Goal: Task Accomplishment & Management: Manage account settings

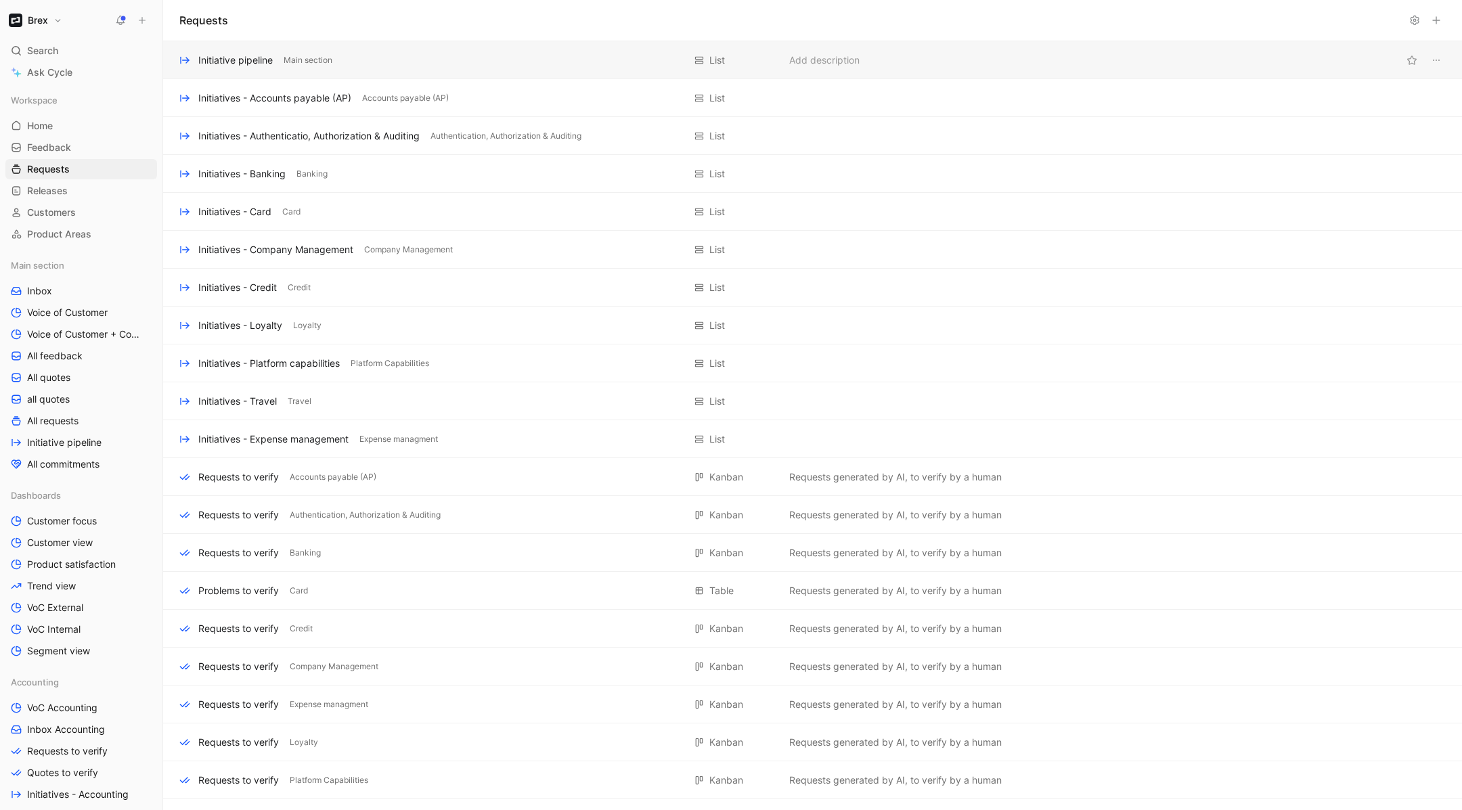
click at [238, 68] on div "Initiative pipeline" at bounding box center [235, 60] width 74 height 16
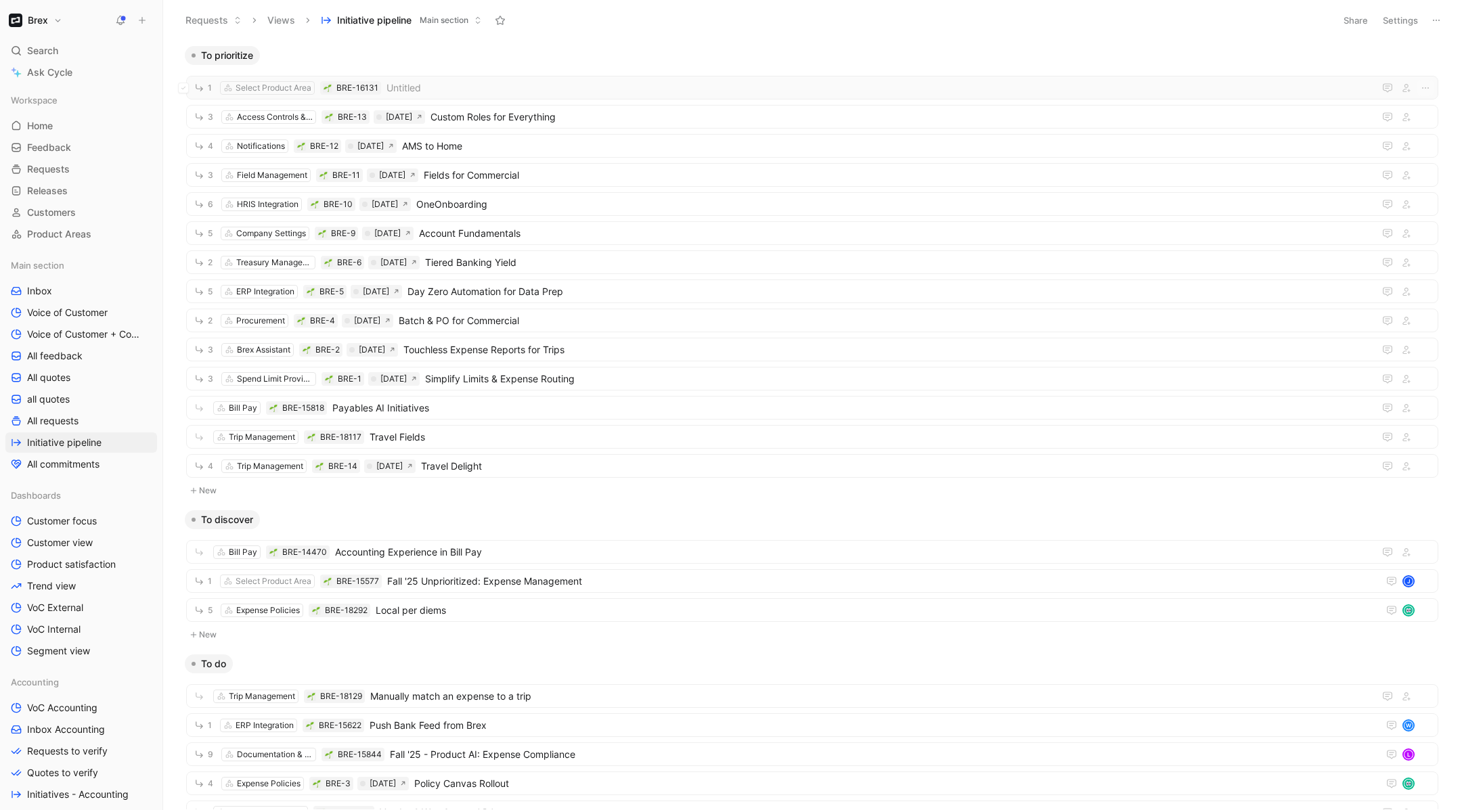
click at [449, 87] on span "Untitled" at bounding box center [877, 88] width 982 height 16
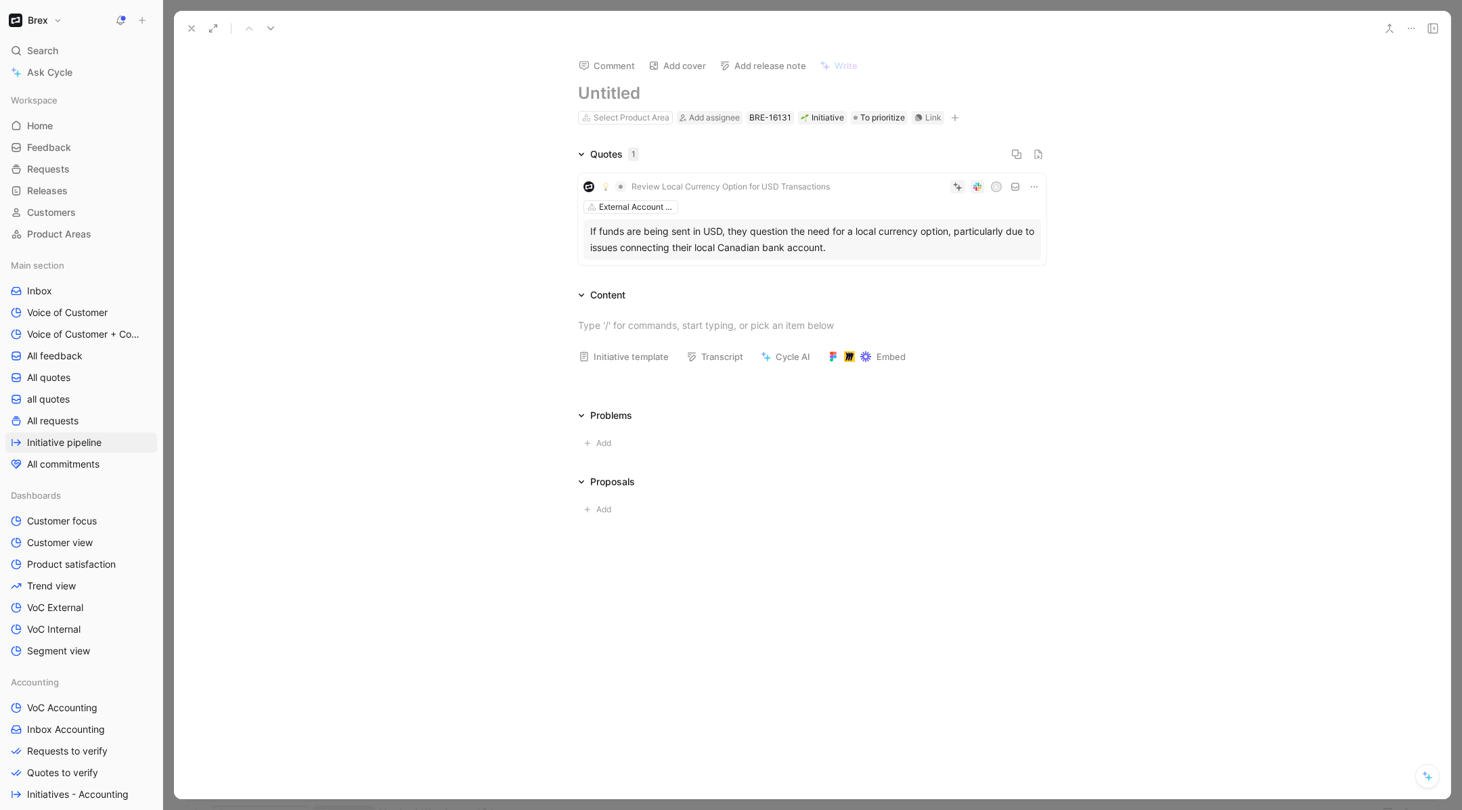
click at [191, 25] on icon at bounding box center [191, 28] width 11 height 11
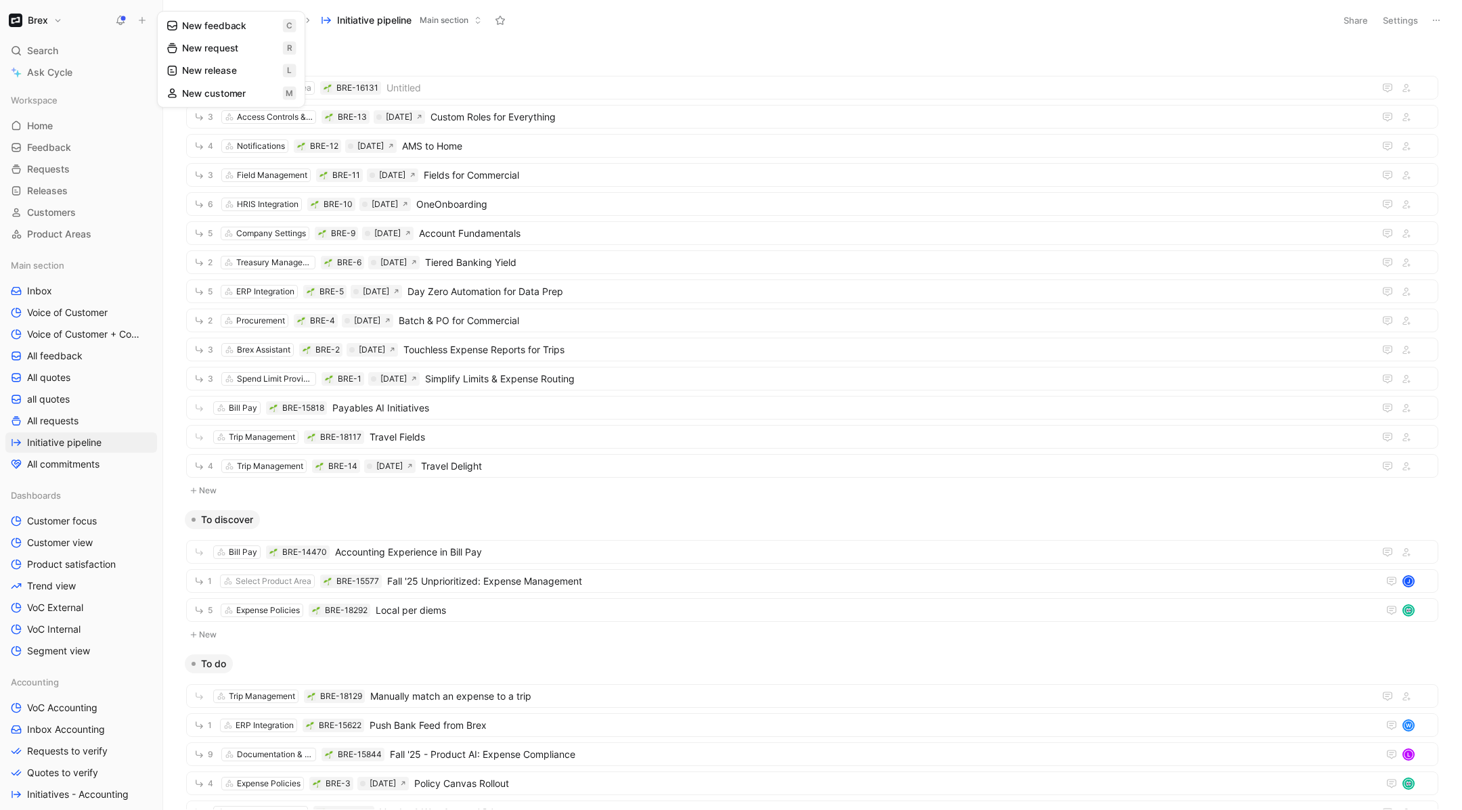
click at [122, 18] on use at bounding box center [120, 19] width 9 height 9
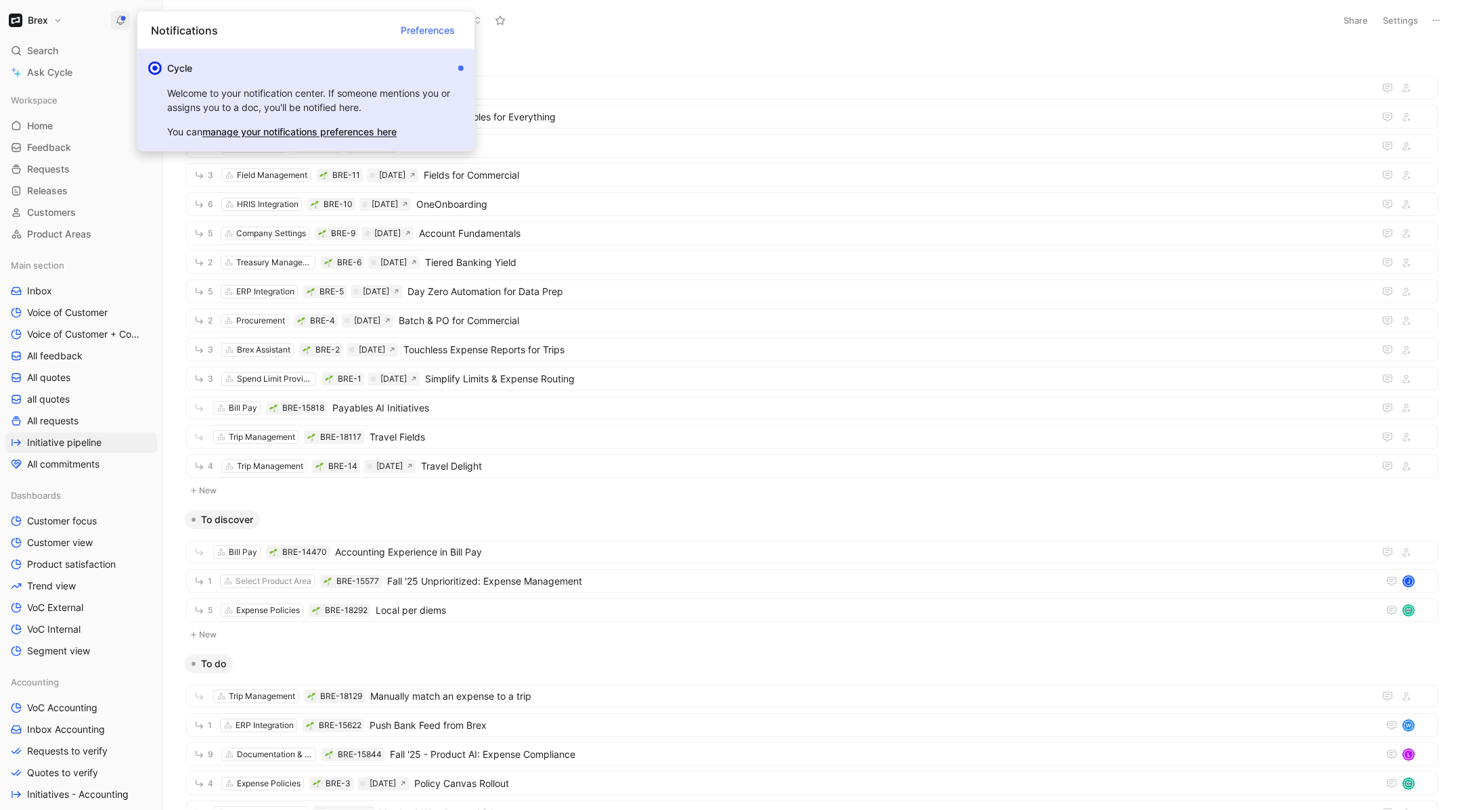
click at [380, 73] on div "Cycle" at bounding box center [310, 68] width 286 height 16
click at [461, 72] on div "Cycle Welcome to your notification center. If someone mentions you or assigns y…" at bounding box center [315, 100] width 296 height 80
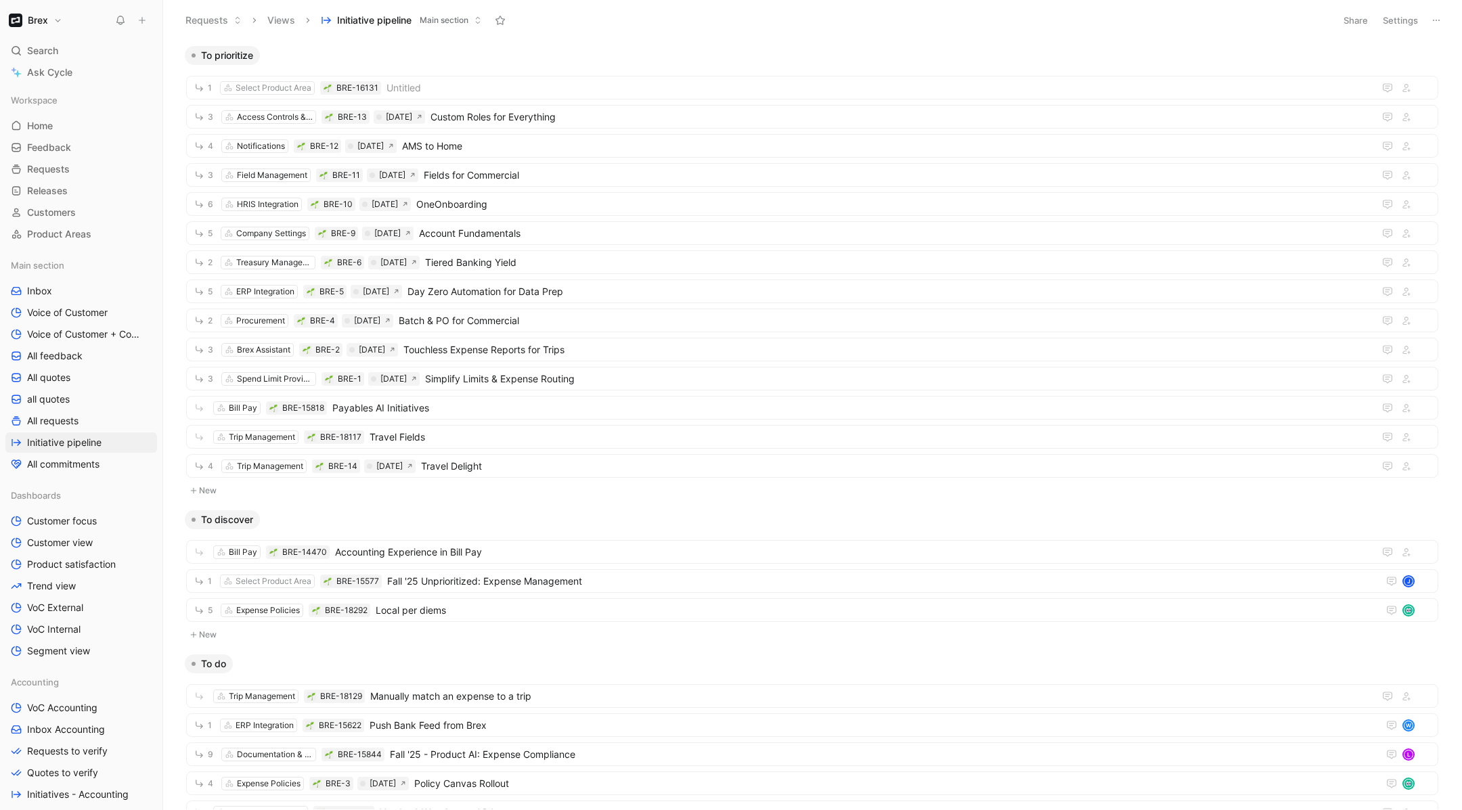
click at [45, 25] on h1 "Brex" at bounding box center [38, 20] width 20 height 12
click at [89, 134] on div "Workspace settings G then S" at bounding box center [92, 140] width 166 height 22
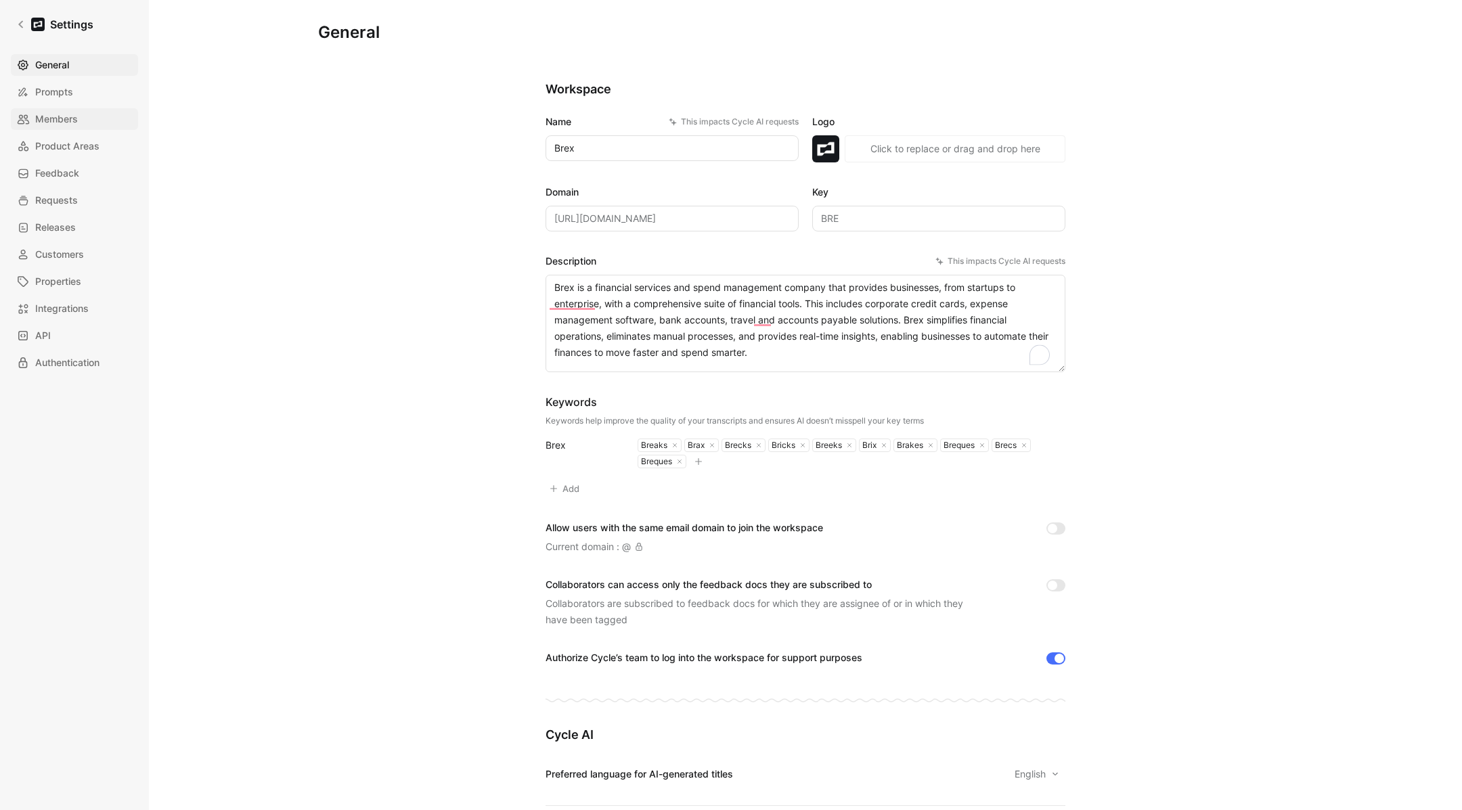
click at [70, 110] on link "Members" at bounding box center [74, 119] width 127 height 22
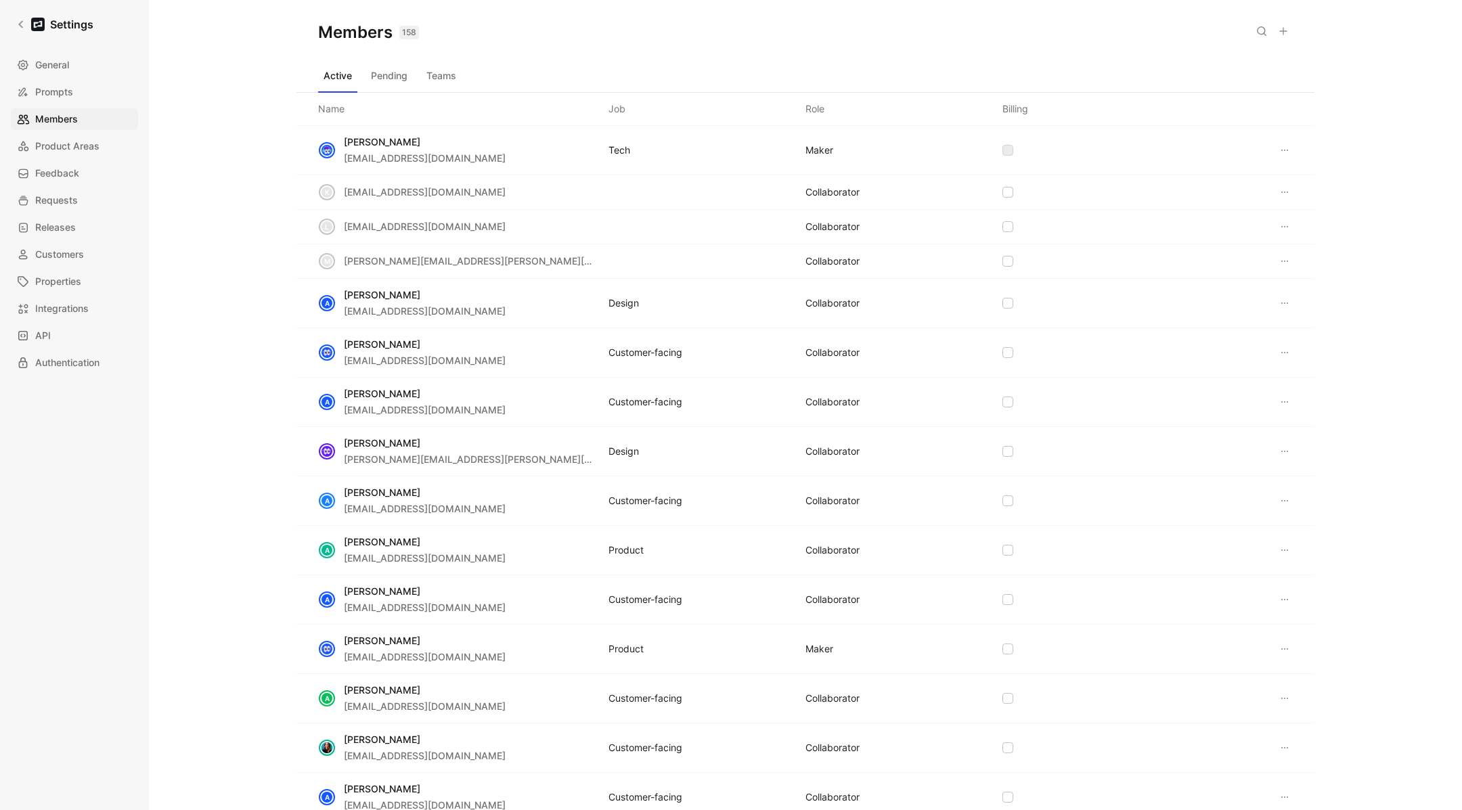
scroll to position [150, 0]
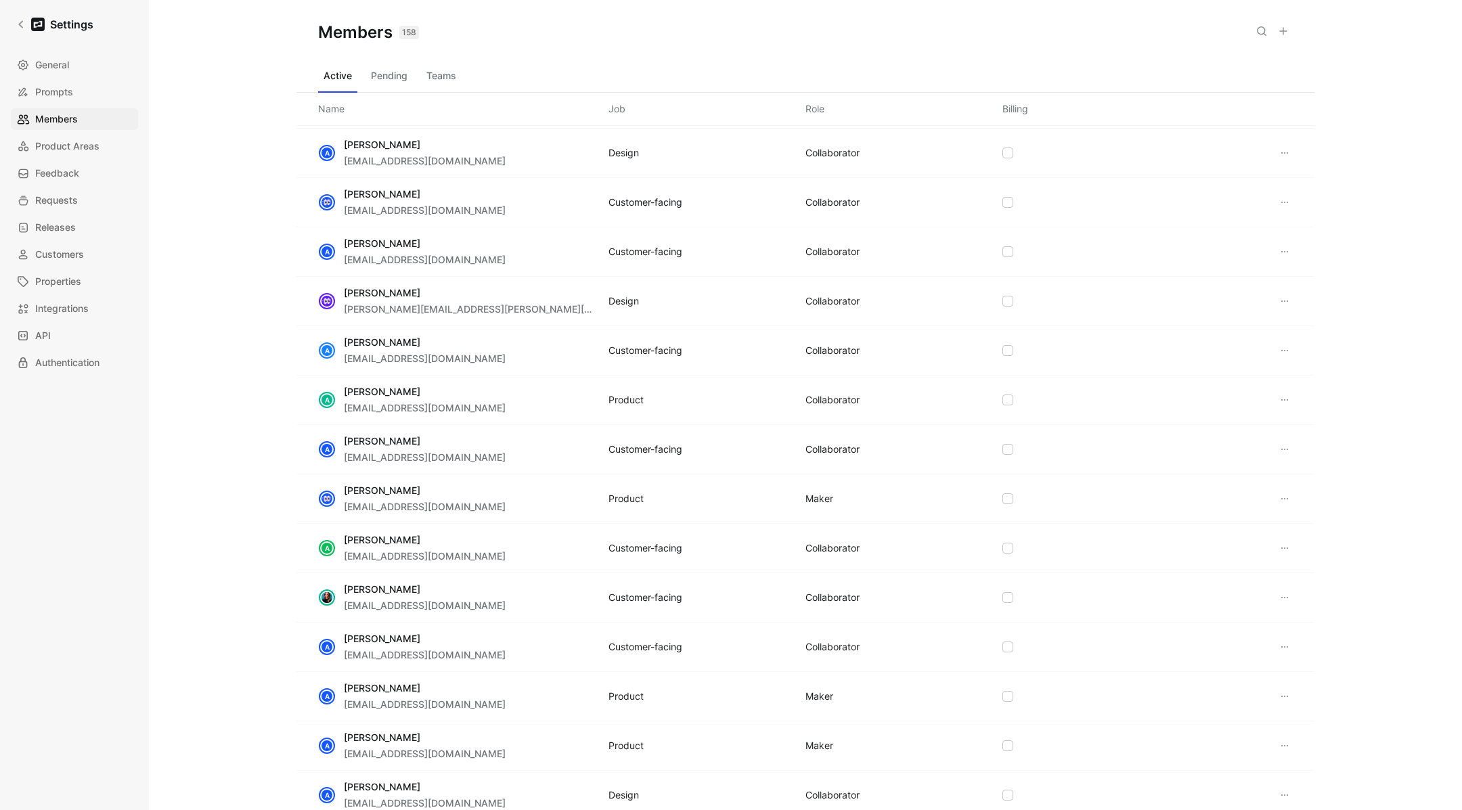
click at [1260, 37] on button at bounding box center [1261, 31] width 19 height 19
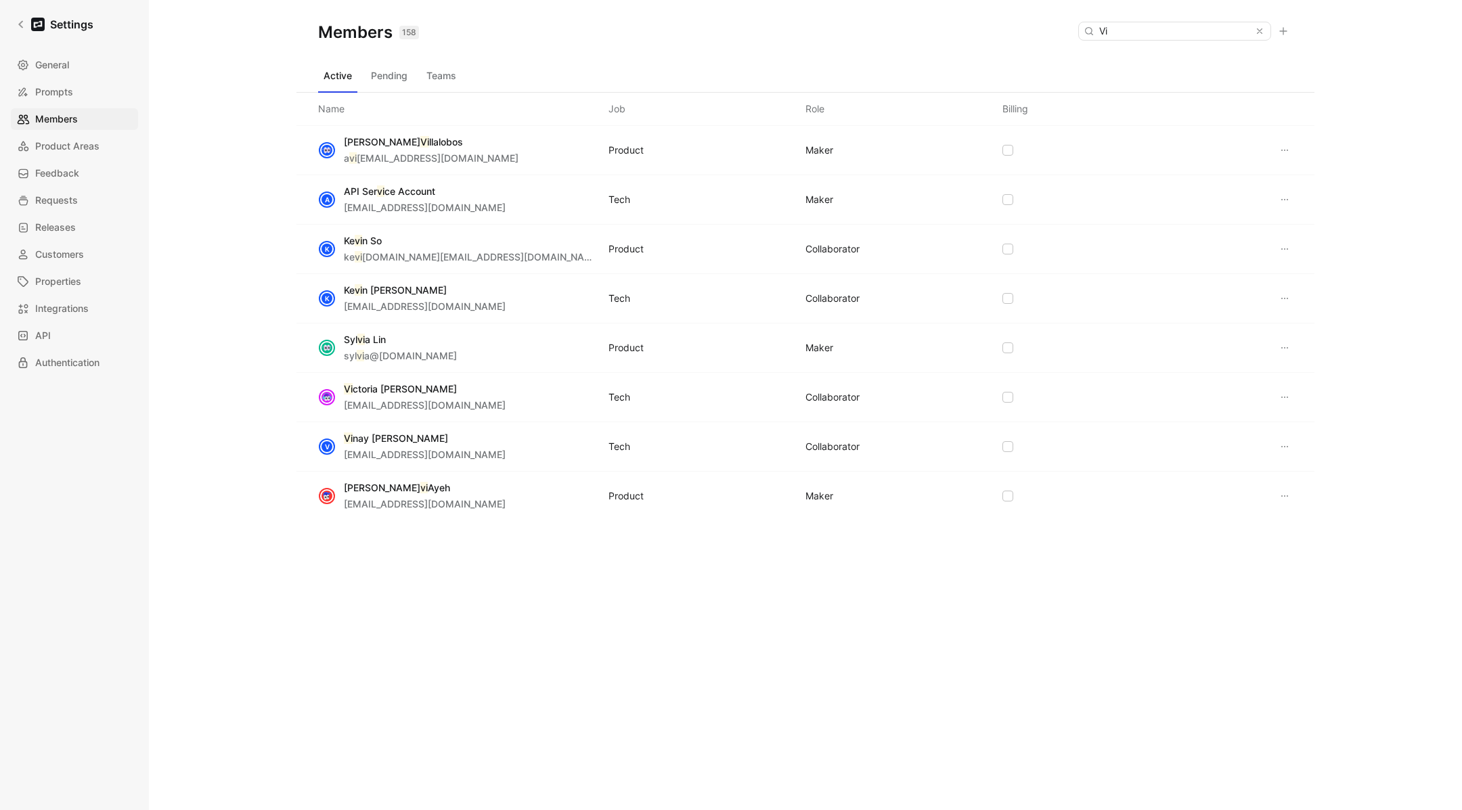
scroll to position [0, 0]
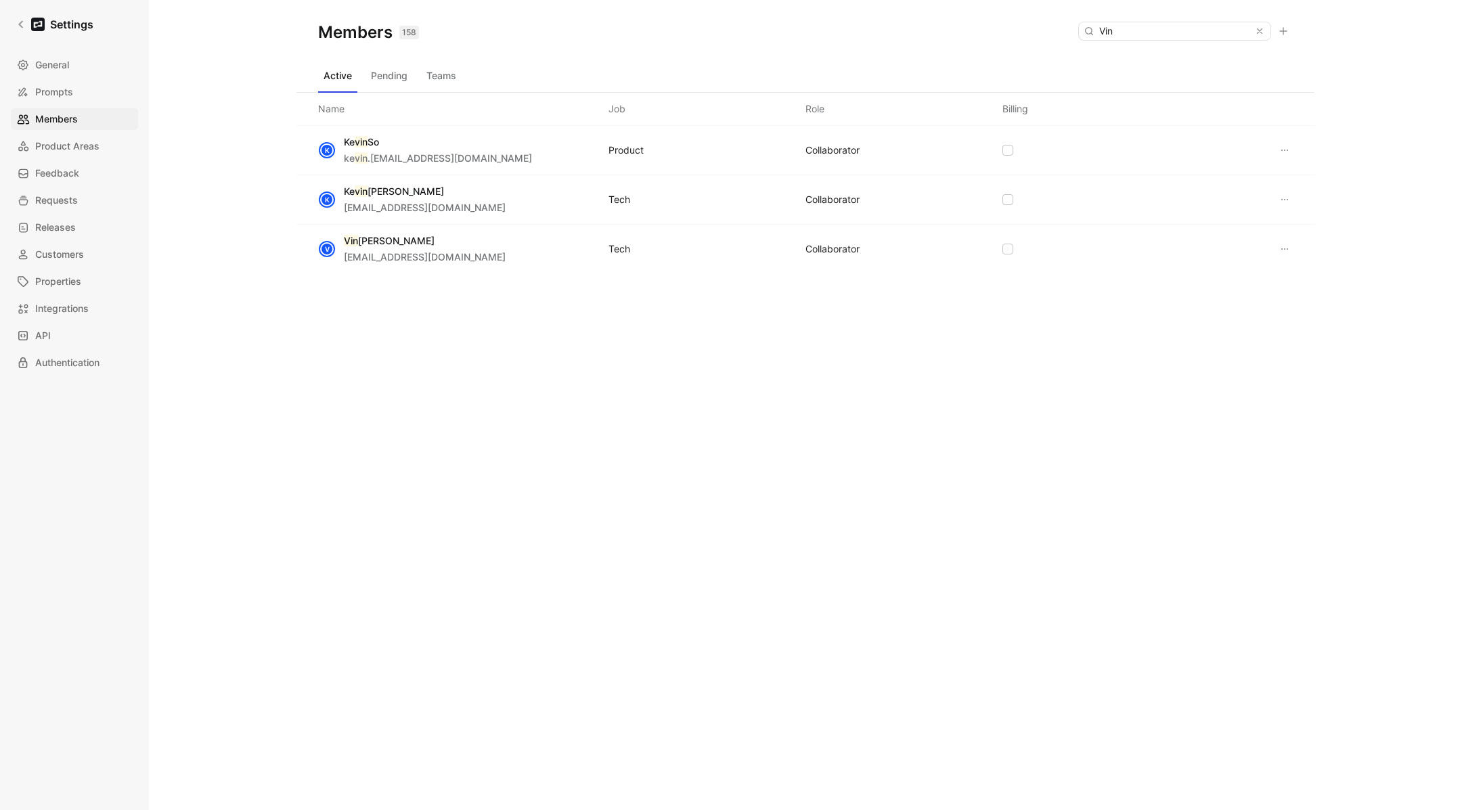
type input "Vin"
click at [1261, 32] on icon at bounding box center [1258, 30] width 9 height 9
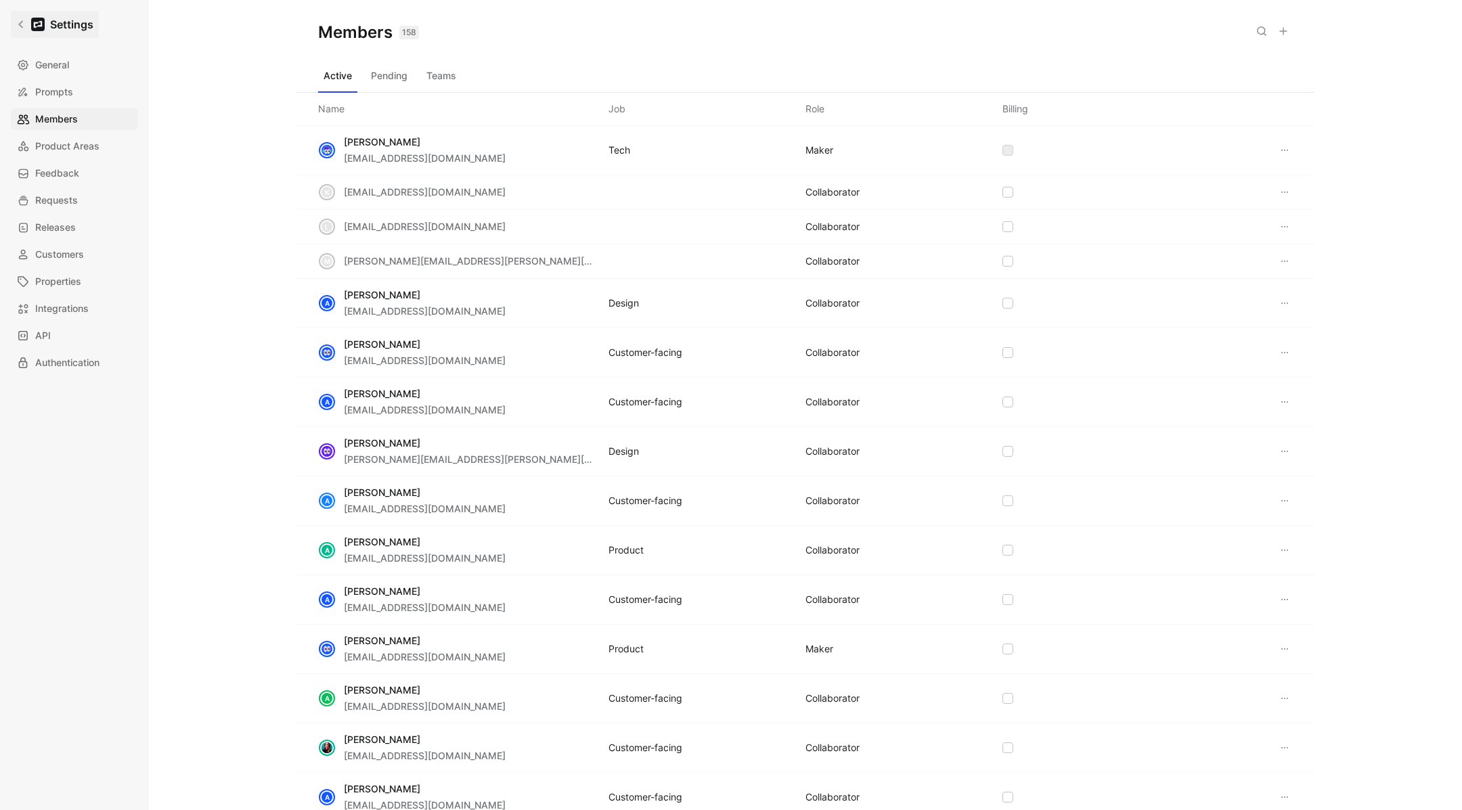
click at [21, 25] on icon at bounding box center [20, 24] width 9 height 9
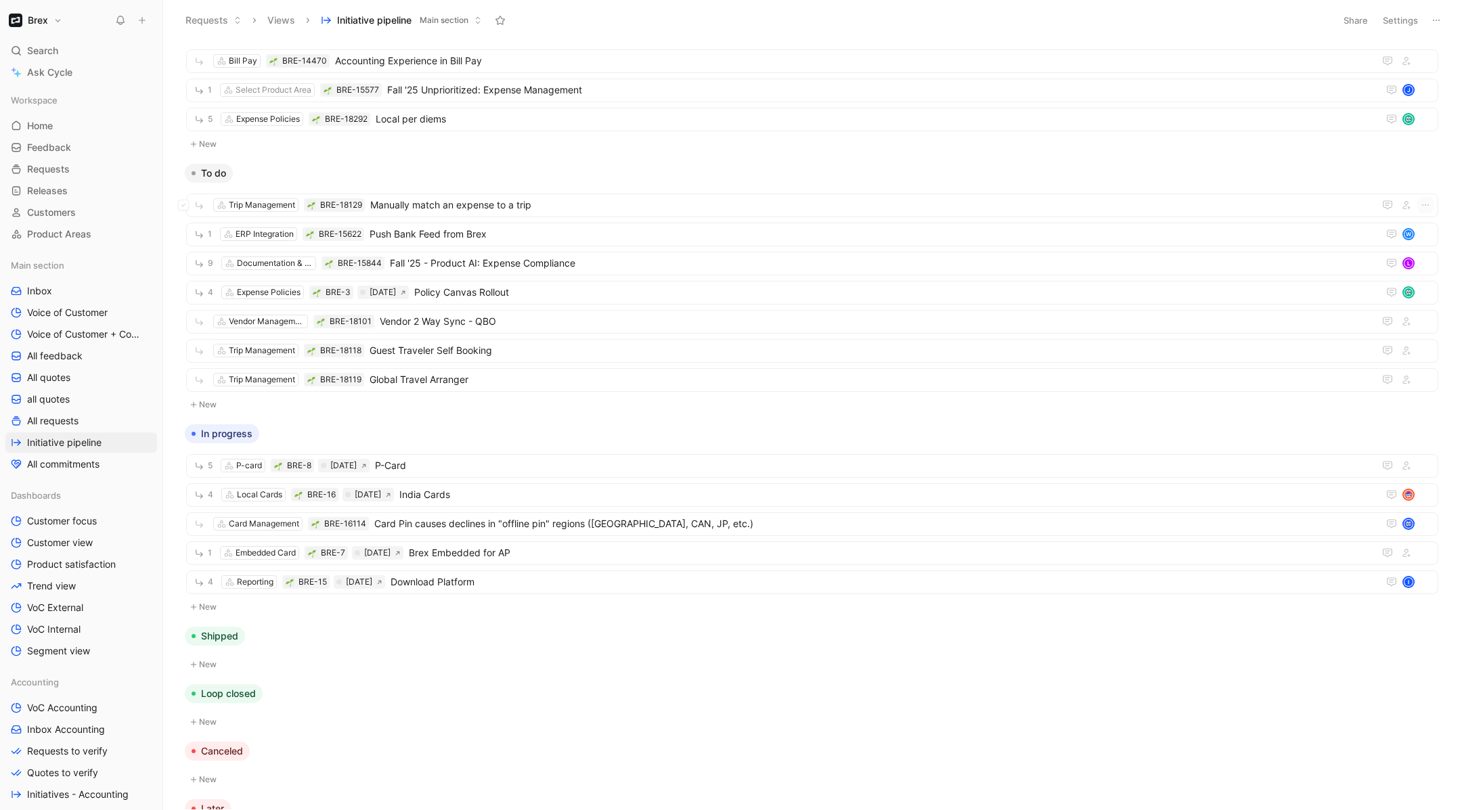
scroll to position [577, 0]
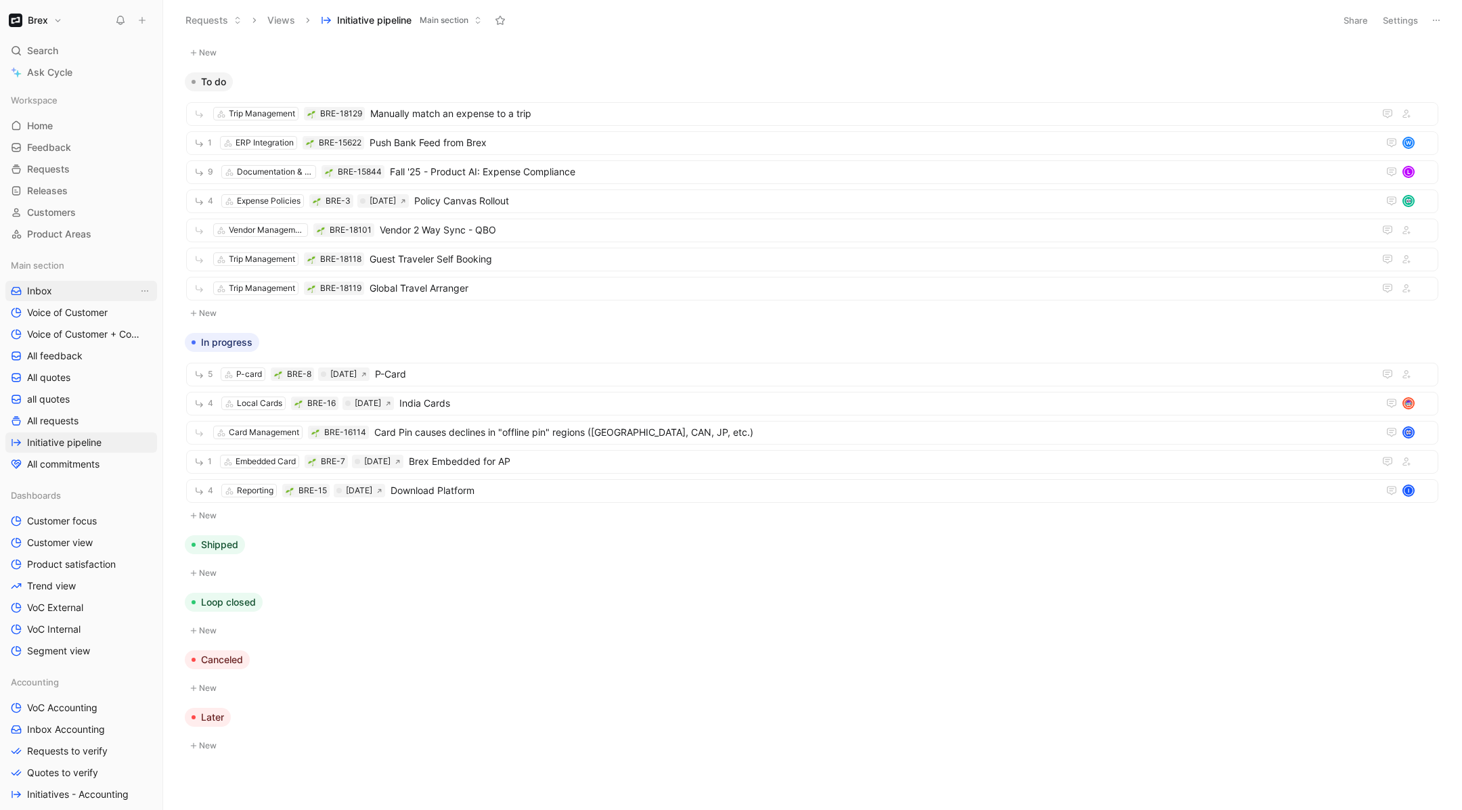
click at [51, 293] on span "Inbox" at bounding box center [39, 291] width 25 height 14
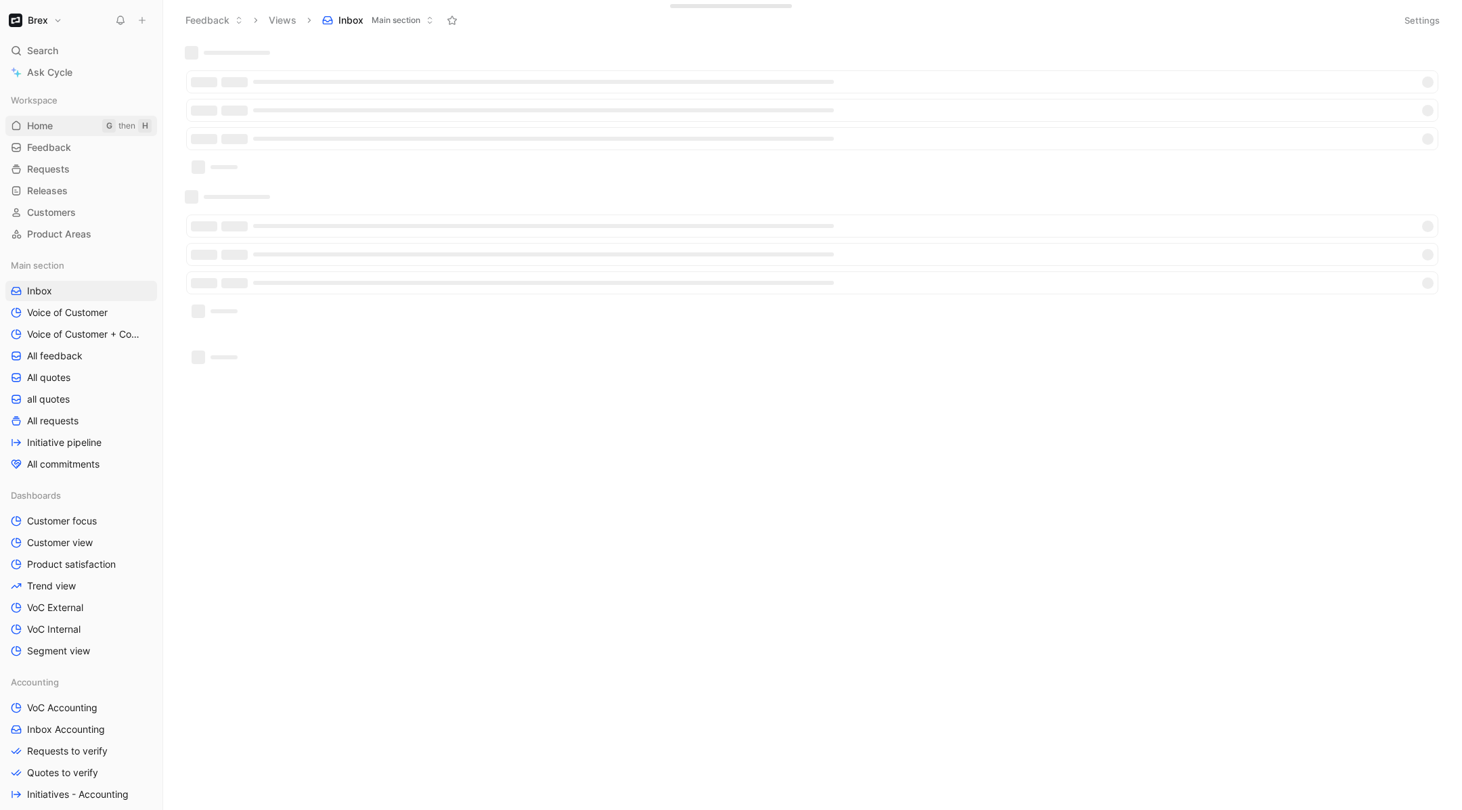
click at [73, 131] on link "Home G then H" at bounding box center [81, 126] width 152 height 20
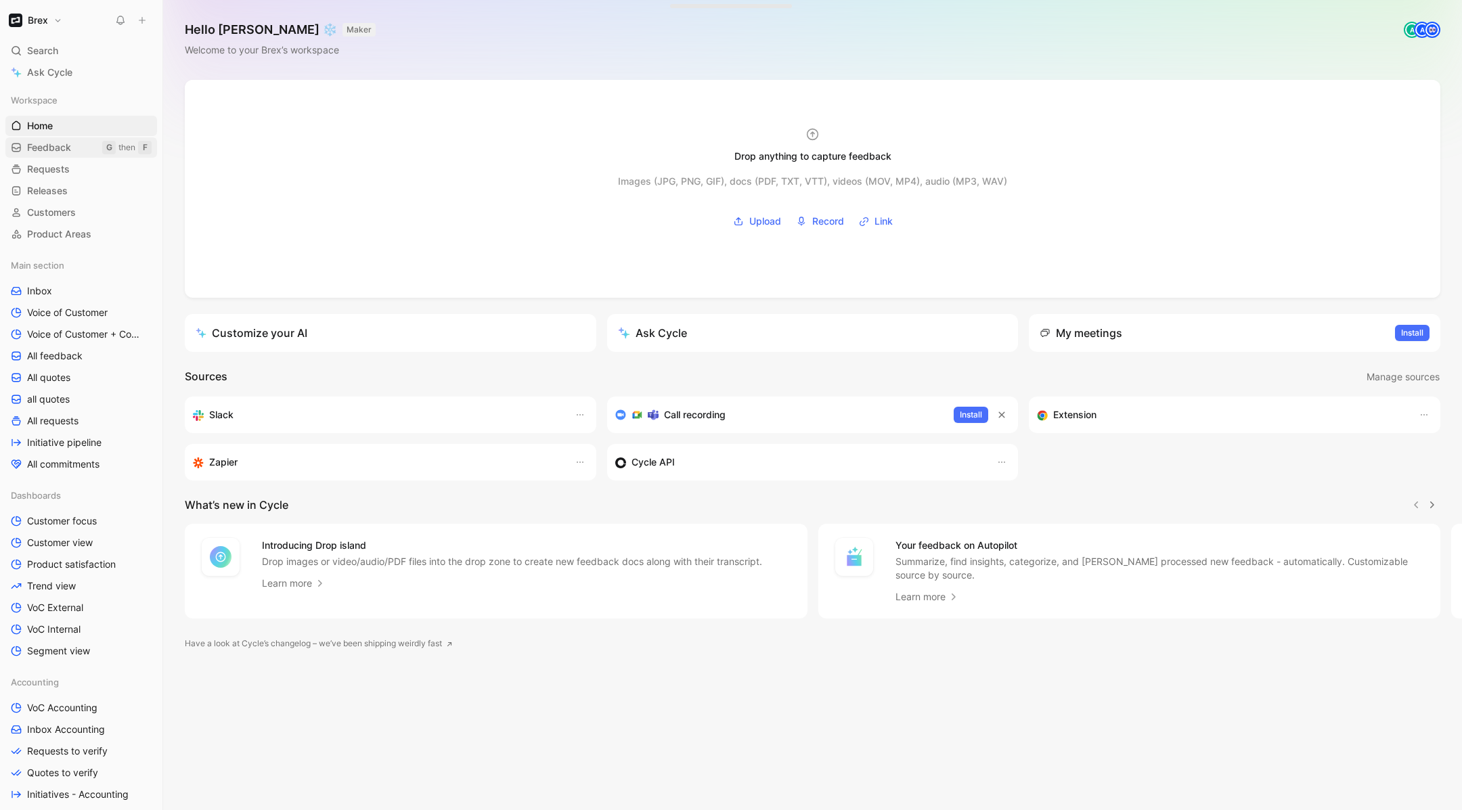
click at [67, 145] on span "Feedback" at bounding box center [49, 148] width 44 height 14
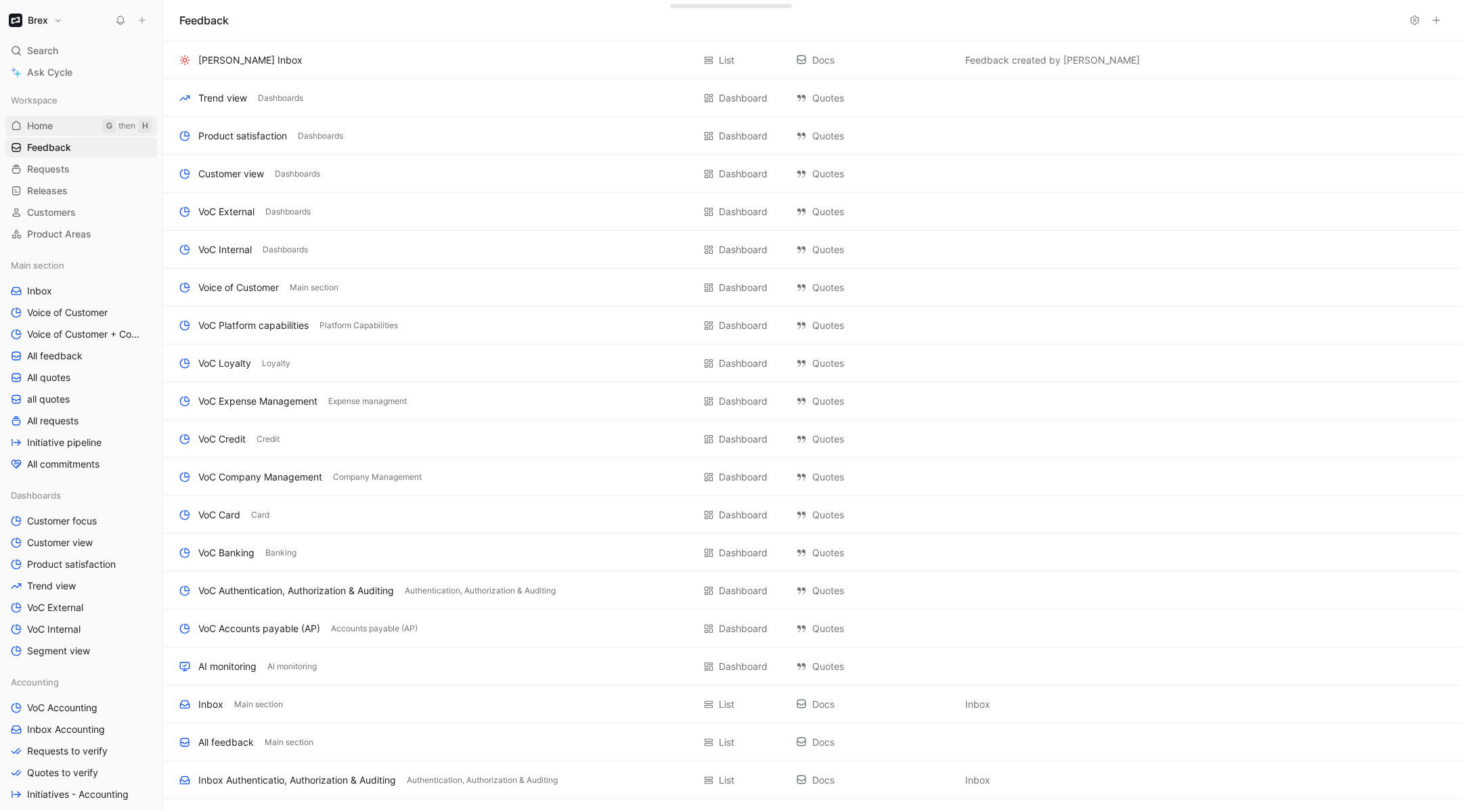
click at [58, 118] on link "Home G then H" at bounding box center [81, 126] width 152 height 20
